Goal: Obtain resource: Download file/media

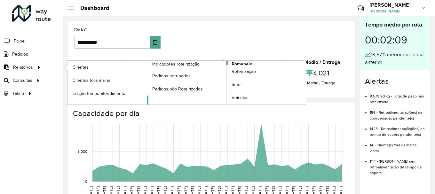
click at [250, 62] on span "Romaneio" at bounding box center [242, 64] width 21 height 7
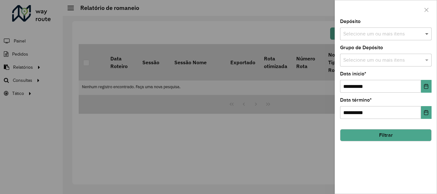
click at [427, 34] on span at bounding box center [428, 34] width 8 height 8
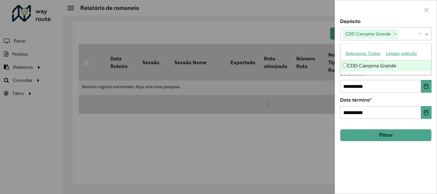
click at [428, 35] on span at bounding box center [428, 34] width 8 height 8
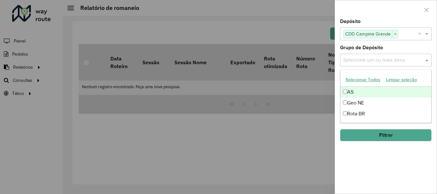
click at [425, 59] on span at bounding box center [428, 60] width 8 height 8
click at [427, 59] on span at bounding box center [428, 60] width 8 height 8
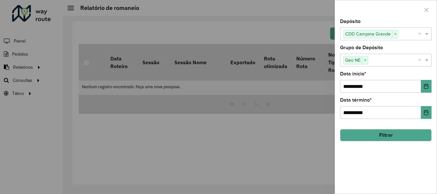
click at [363, 134] on button "Filtrar" at bounding box center [386, 135] width 92 height 12
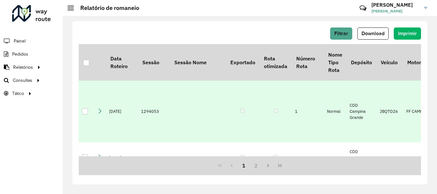
click at [85, 109] on div at bounding box center [85, 112] width 6 height 6
click at [368, 36] on span "Download" at bounding box center [373, 33] width 23 height 5
